Goal: Navigation & Orientation: Find specific page/section

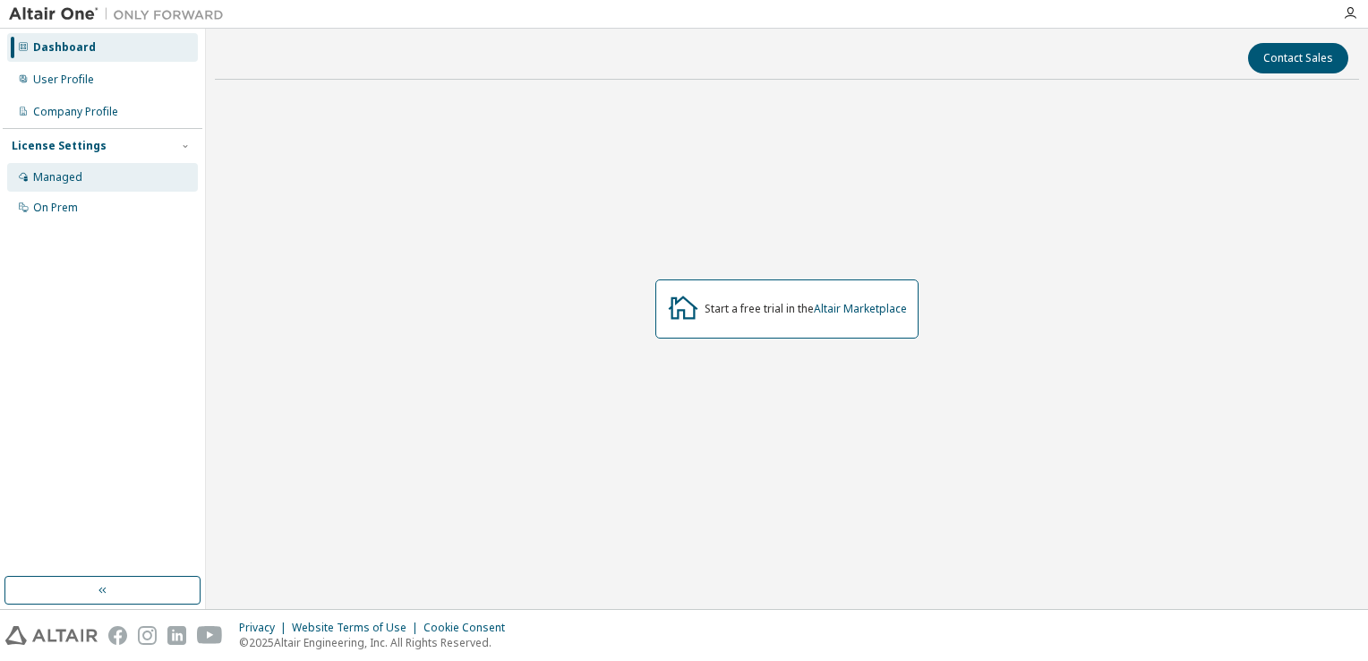
click at [116, 173] on div "Managed" at bounding box center [102, 177] width 191 height 29
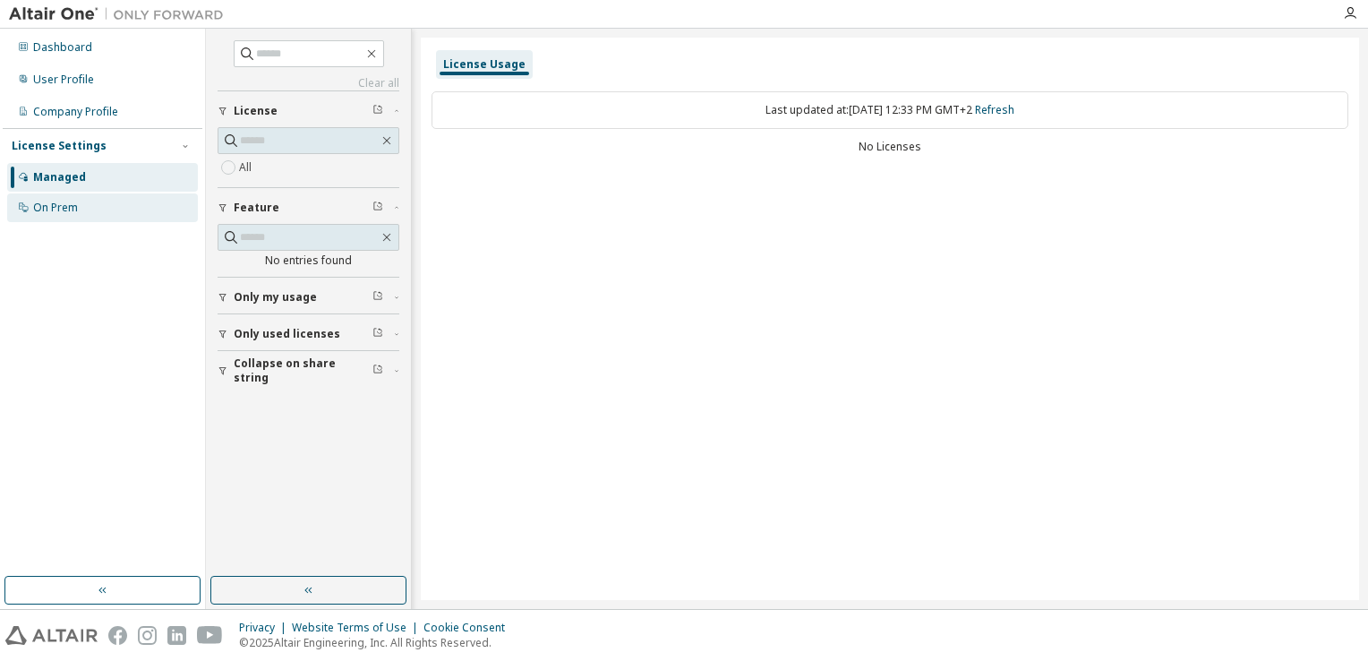
click at [107, 217] on div "On Prem" at bounding box center [102, 207] width 191 height 29
